Goal: Information Seeking & Learning: Learn about a topic

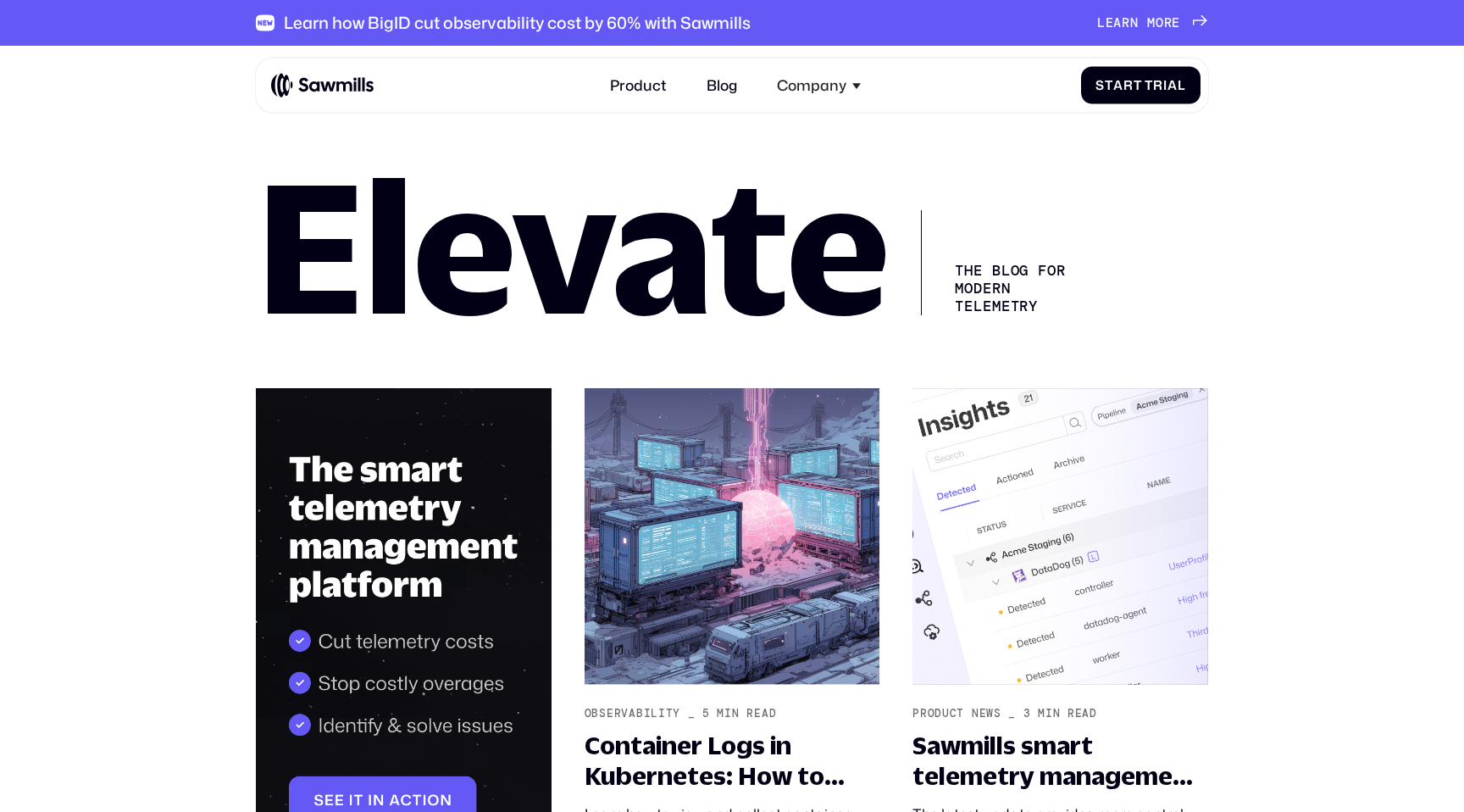
click at [325, 83] on img at bounding box center [322, 85] width 103 height 25
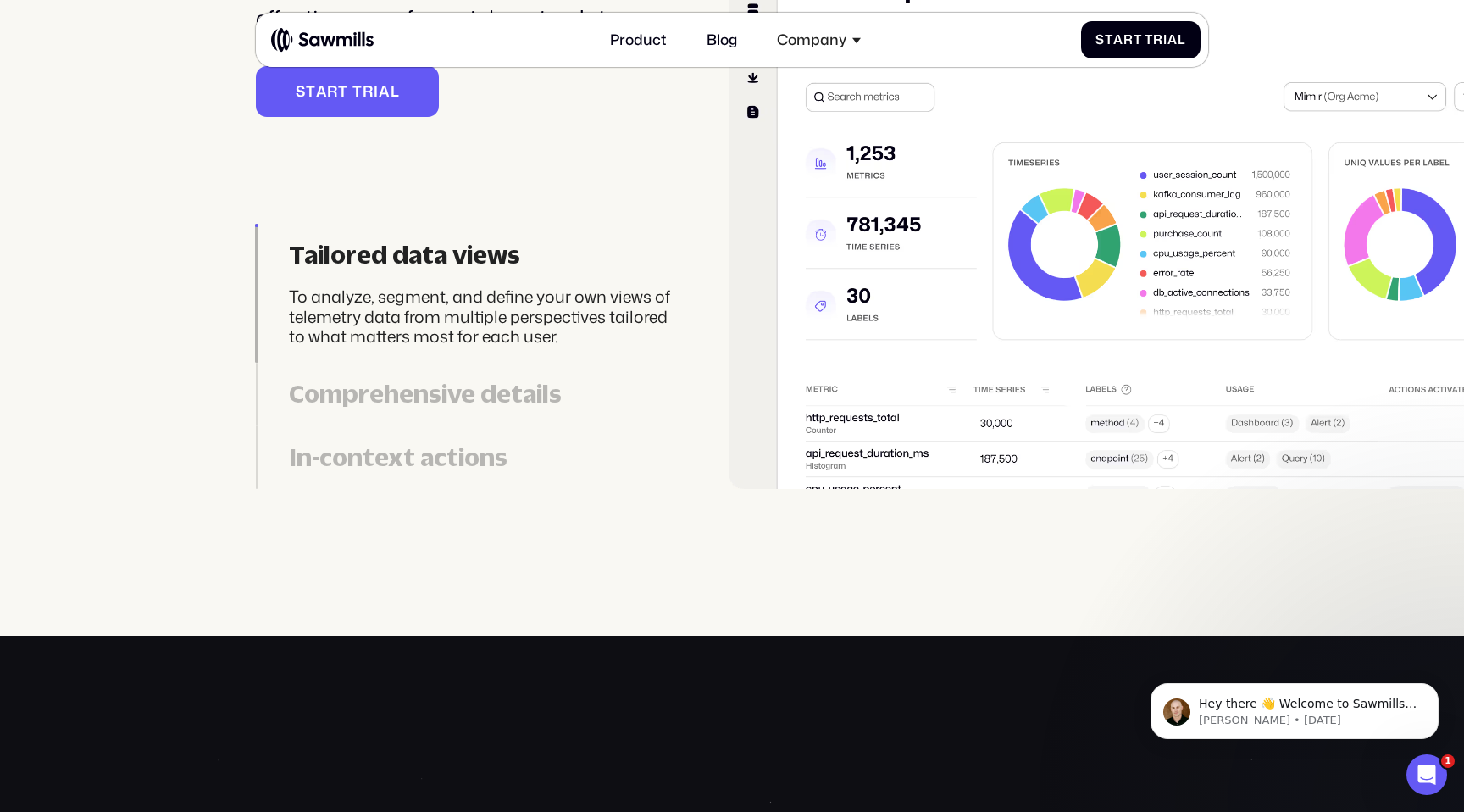
scroll to position [4354, 0]
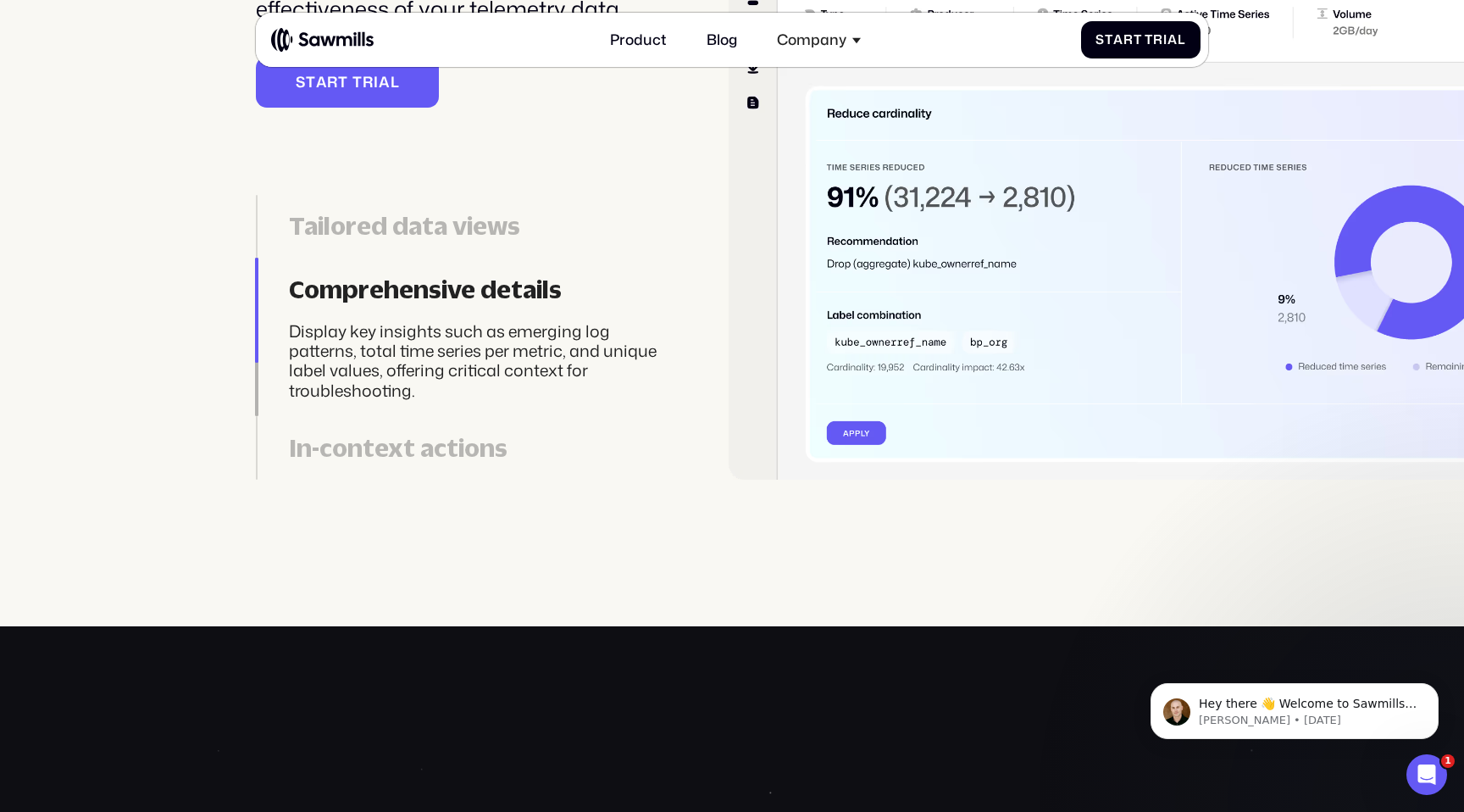
click at [903, 523] on section "Insights Telemetry data explorer with in-context actions Visualize clear, struc…" at bounding box center [732, 62] width 1464 height 1126
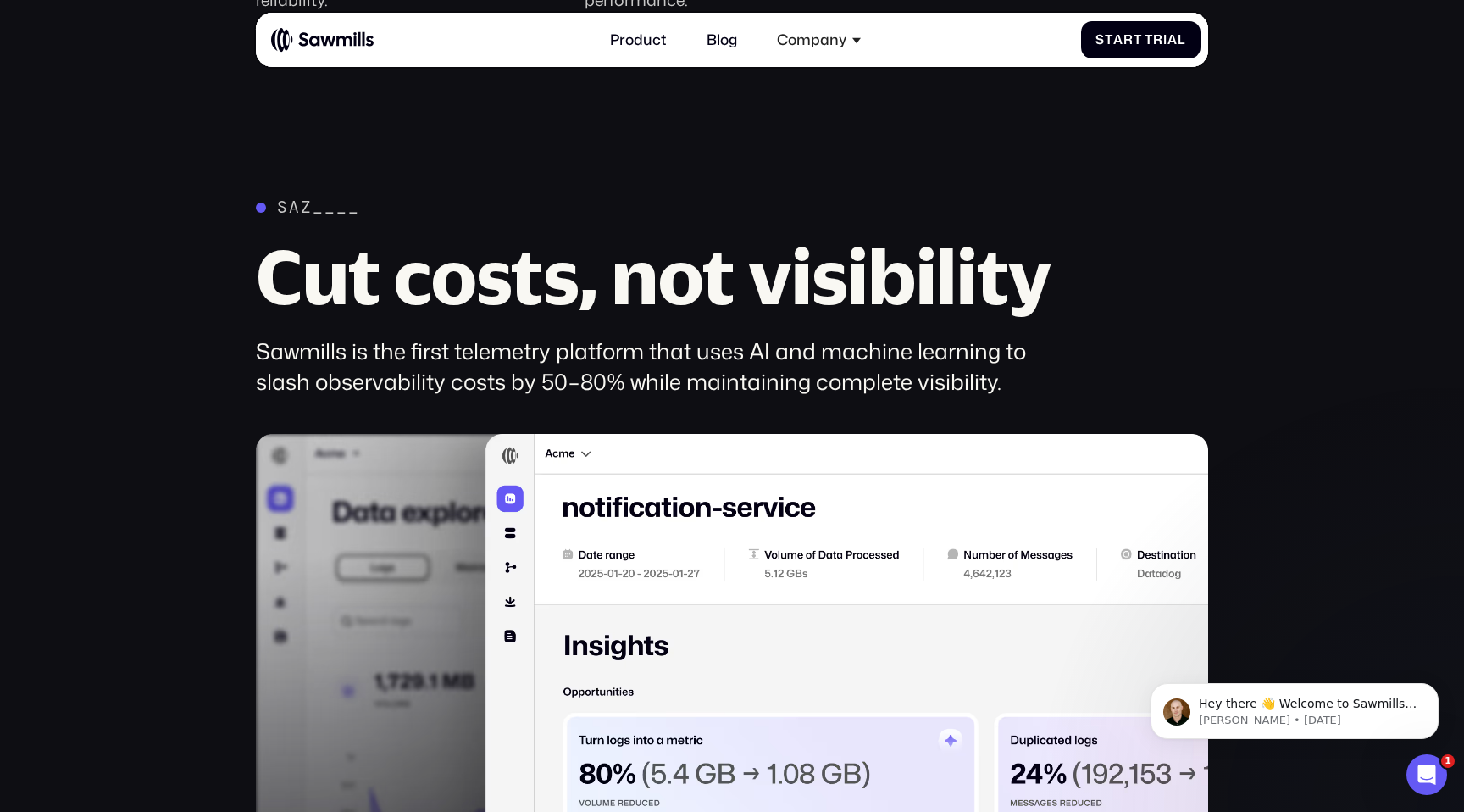
scroll to position [0, 0]
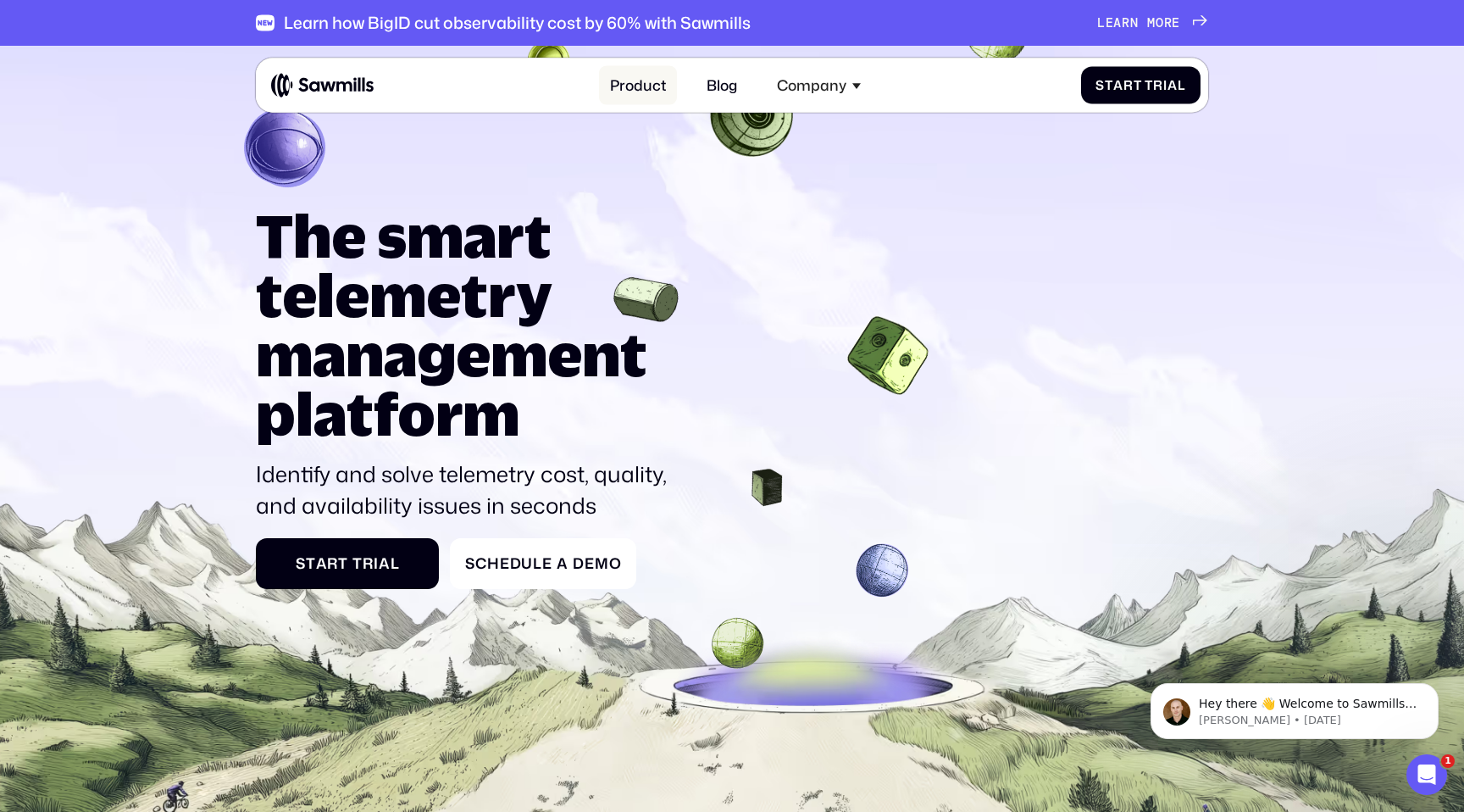
click at [635, 82] on link "Product" at bounding box center [638, 84] width 78 height 40
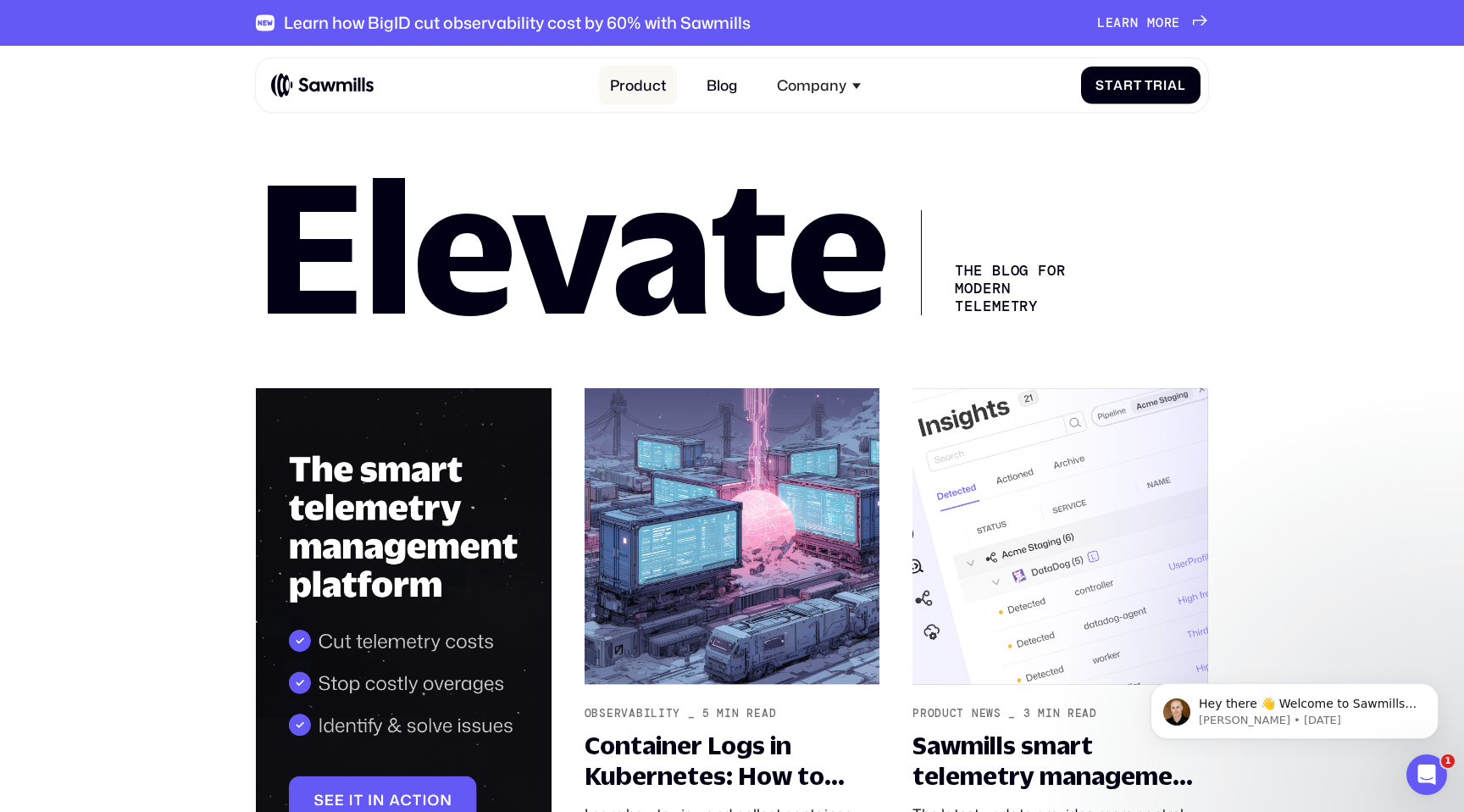
click at [632, 91] on link "Product" at bounding box center [638, 84] width 78 height 40
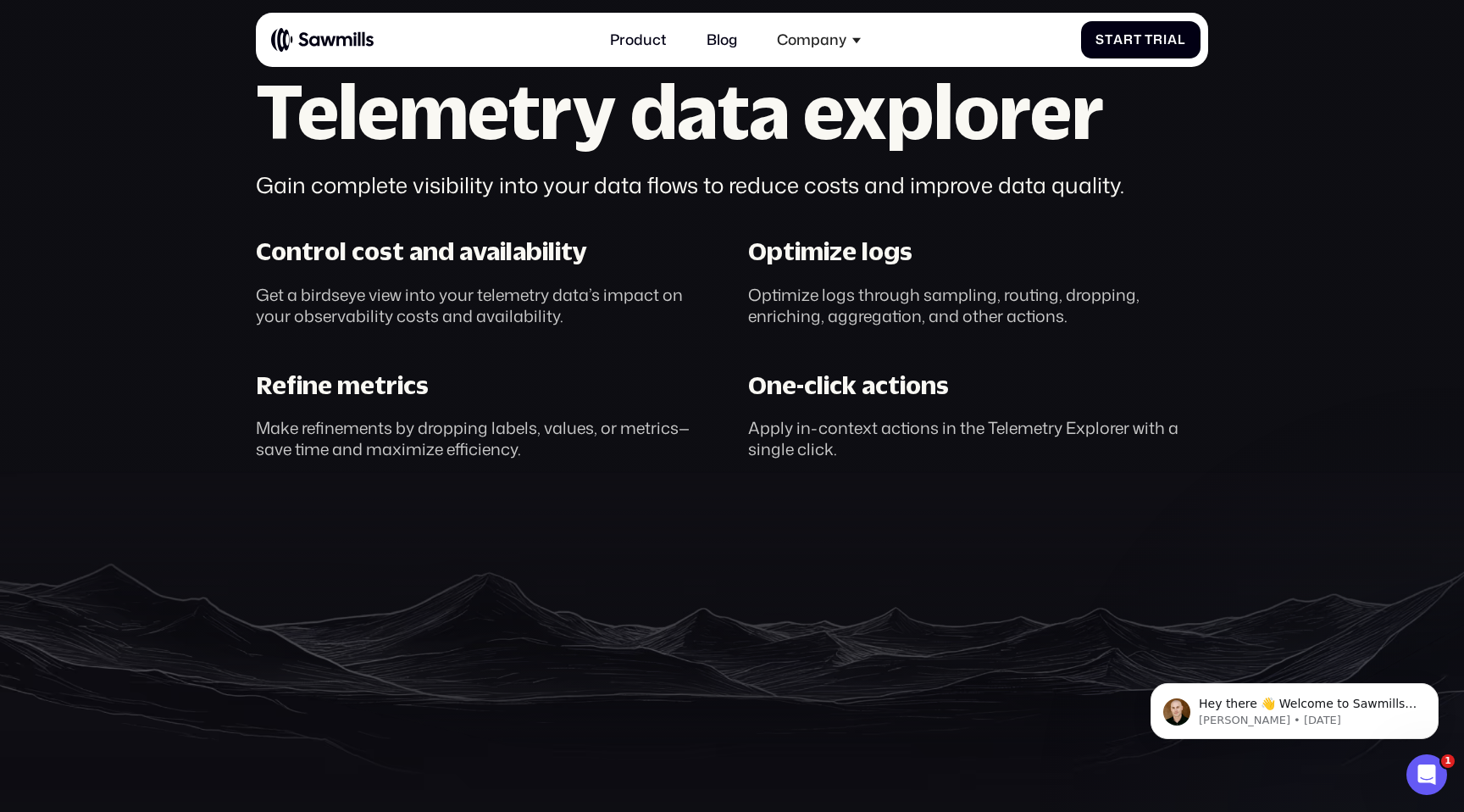
scroll to position [1175, 0]
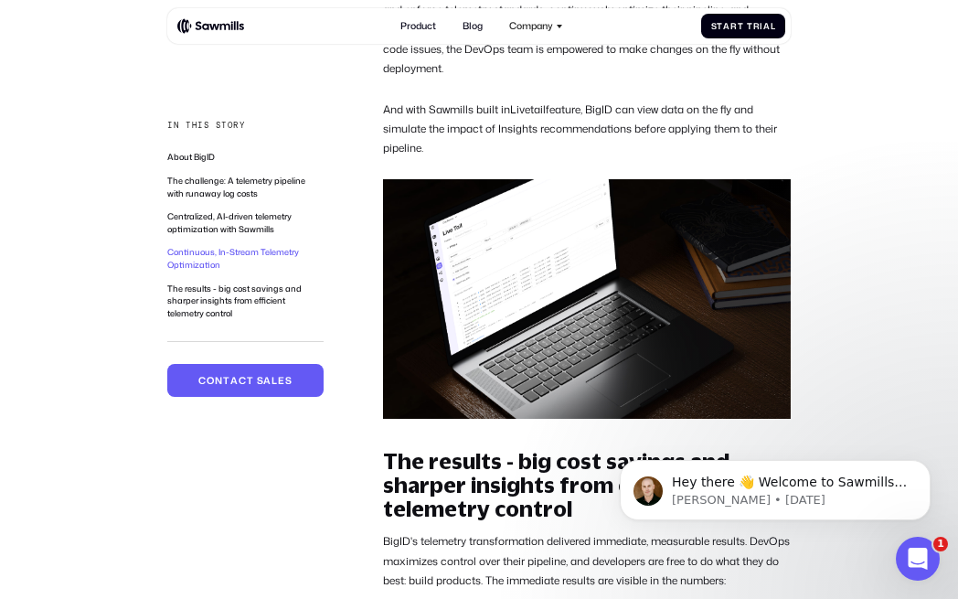
scroll to position [2590, 0]
